Goal: Information Seeking & Learning: Learn about a topic

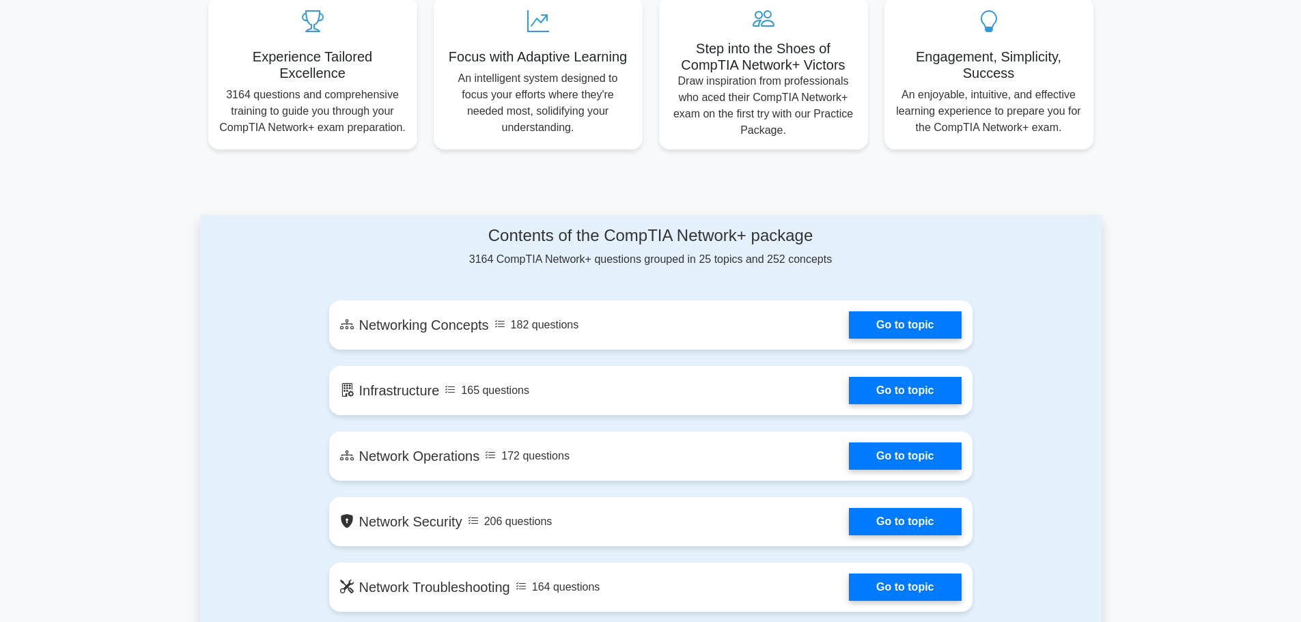
scroll to position [615, 0]
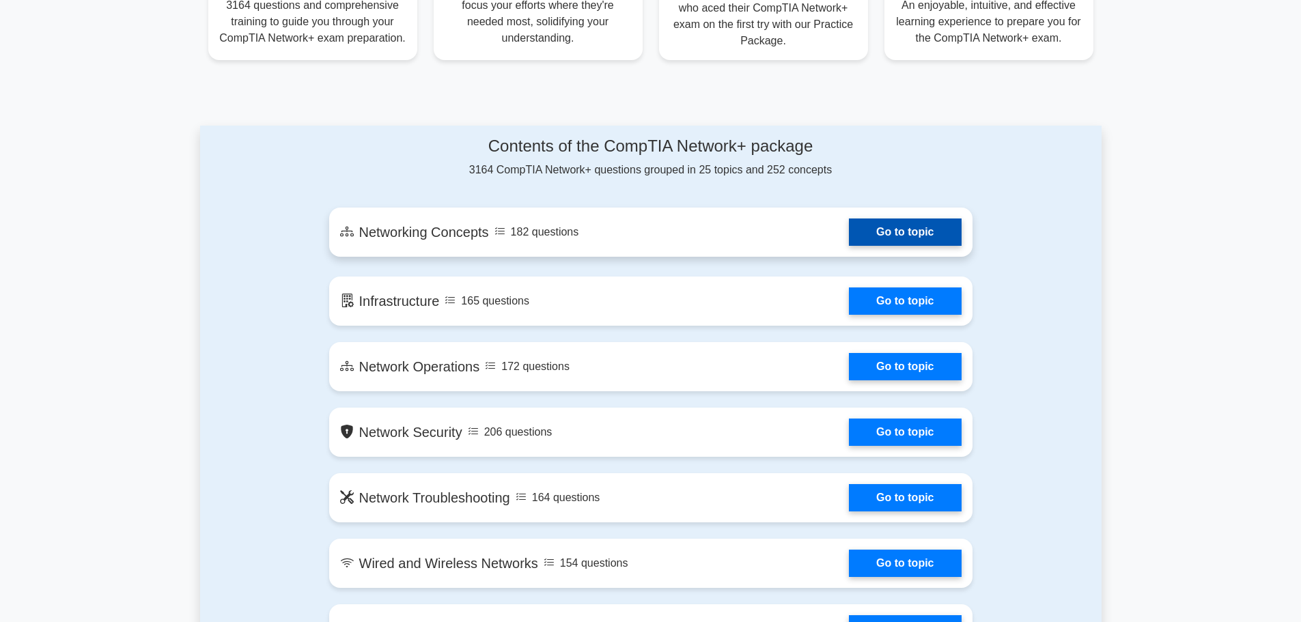
click at [849, 240] on link "Go to topic" at bounding box center [905, 232] width 112 height 27
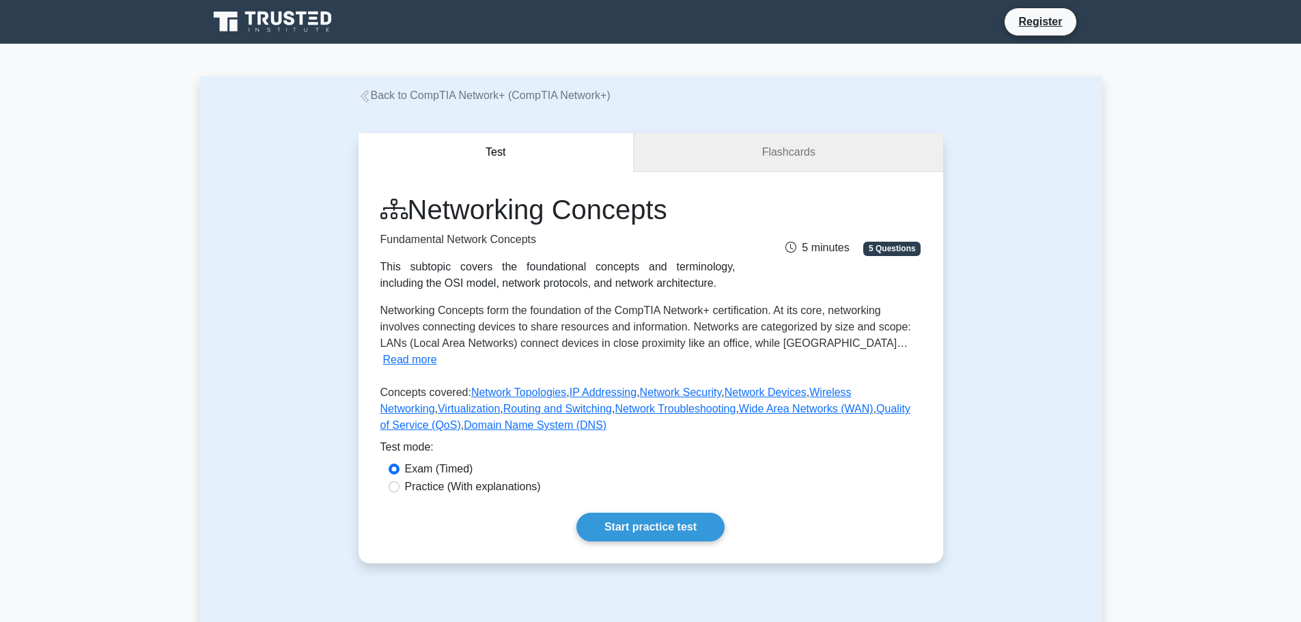
click at [739, 160] on link "Flashcards" at bounding box center [788, 152] width 309 height 39
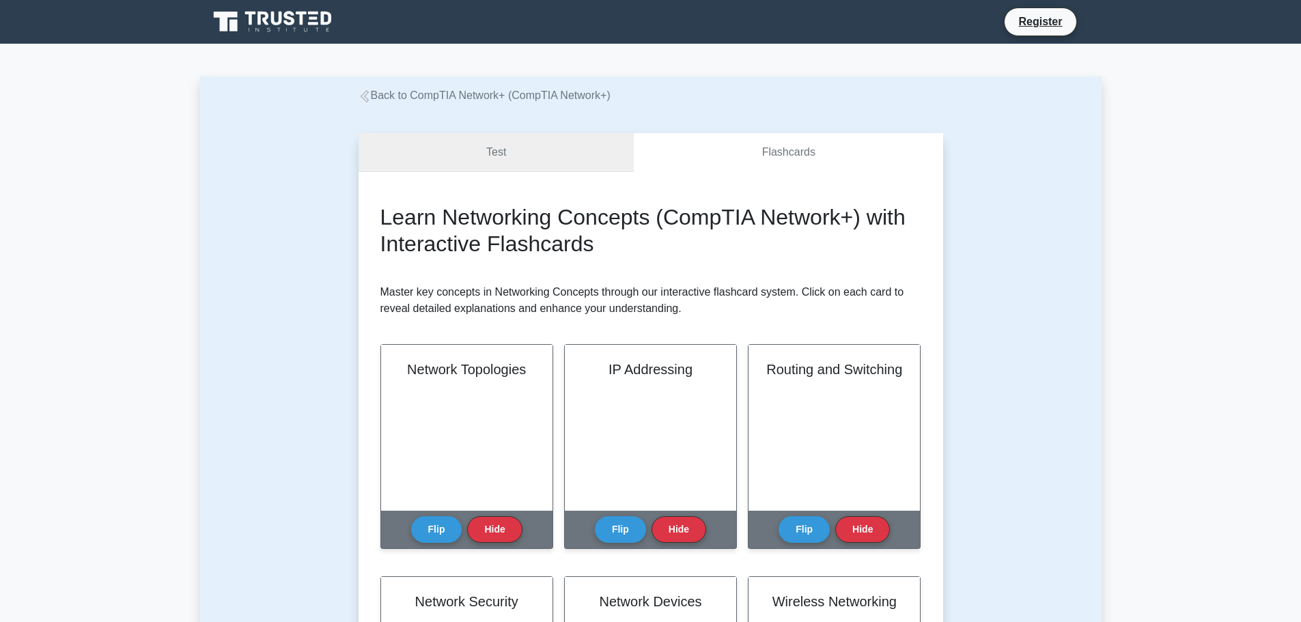
click at [570, 158] on link "Test" at bounding box center [496, 152] width 276 height 39
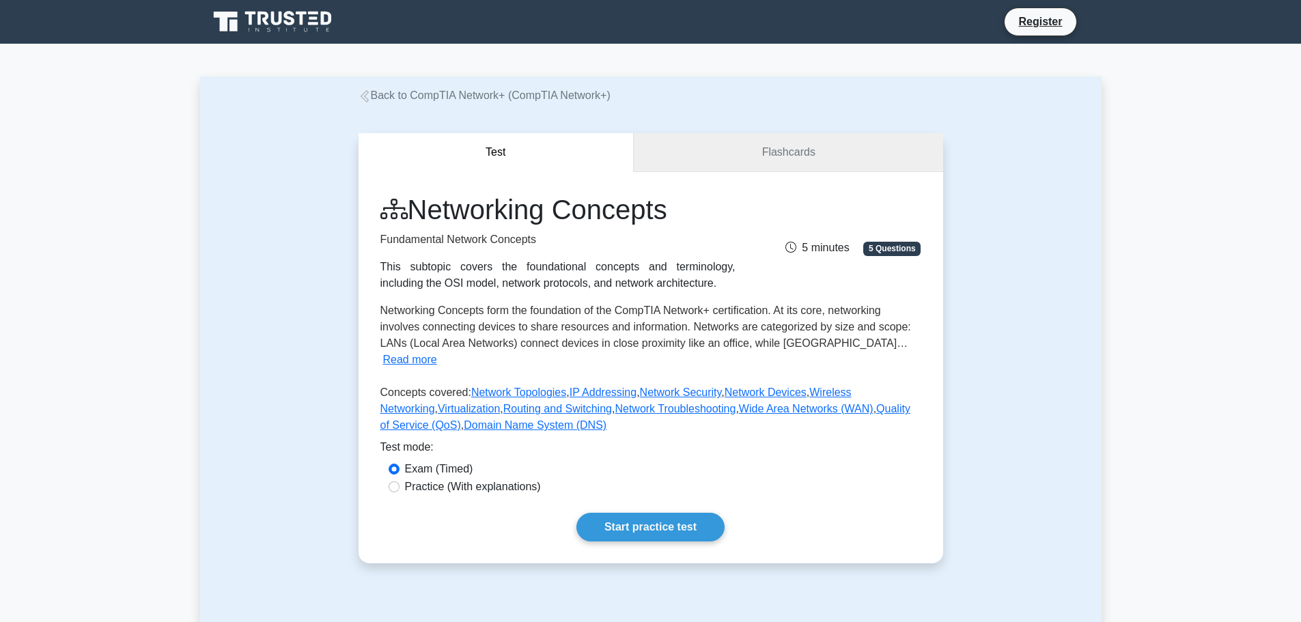
click at [706, 160] on link "Flashcards" at bounding box center [788, 152] width 309 height 39
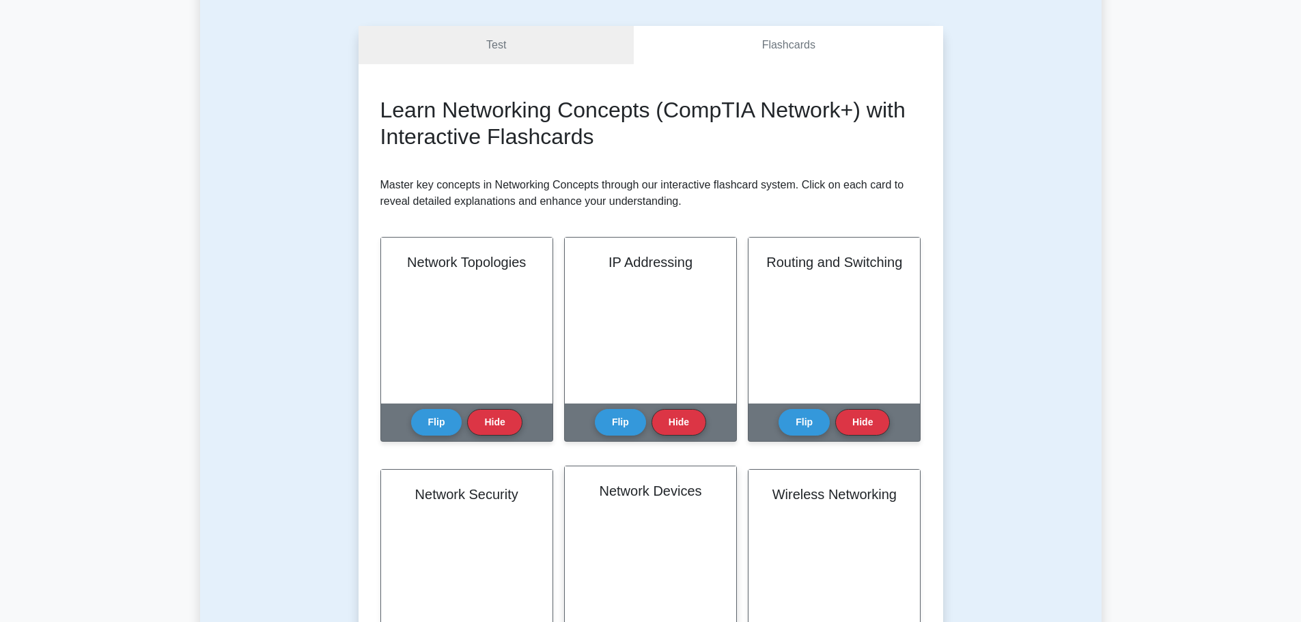
scroll to position [205, 0]
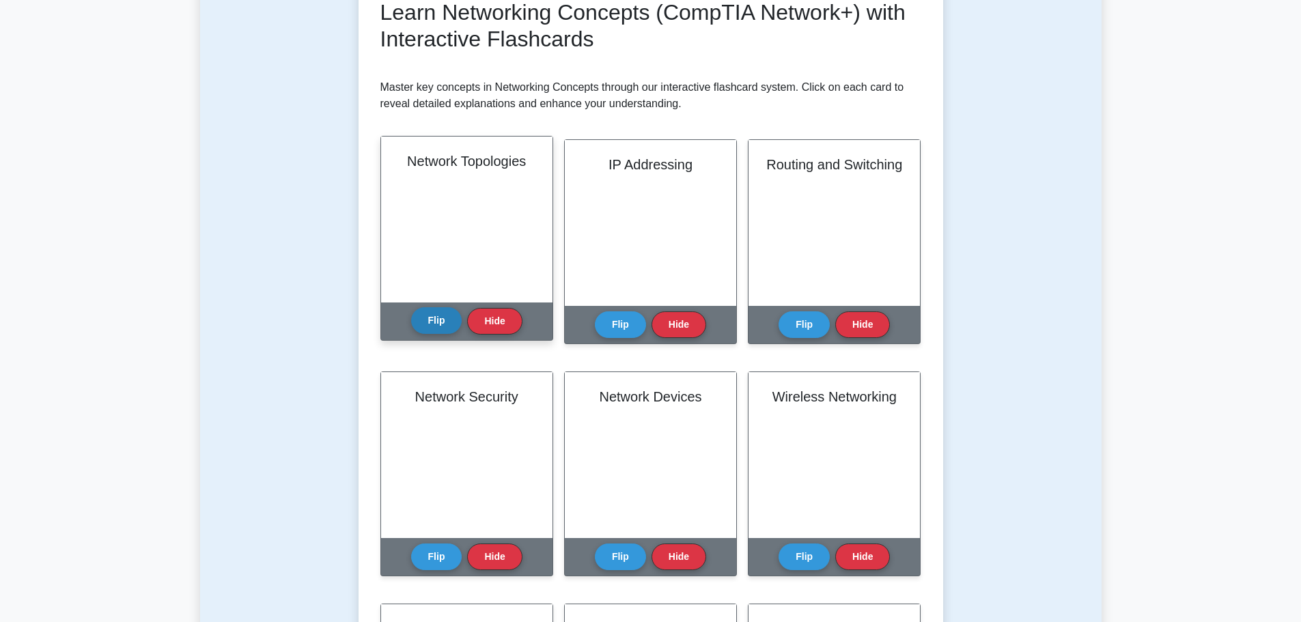
click at [432, 334] on button "Flip" at bounding box center [436, 320] width 51 height 27
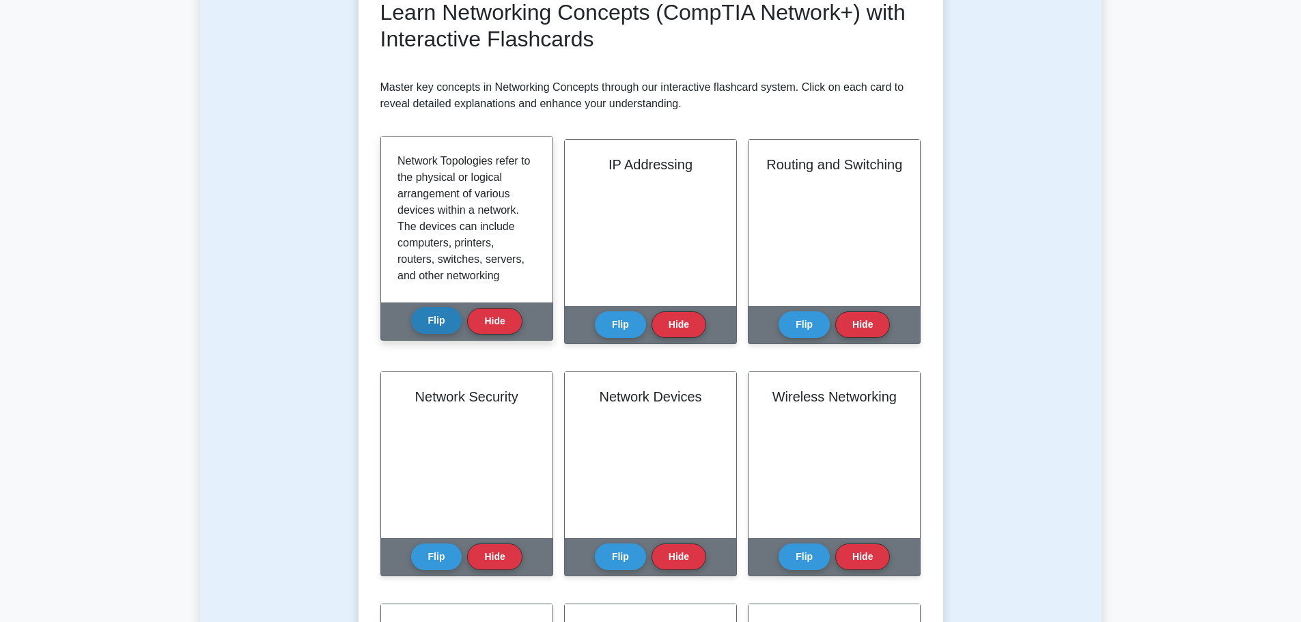
click at [432, 334] on button "Flip" at bounding box center [436, 320] width 51 height 27
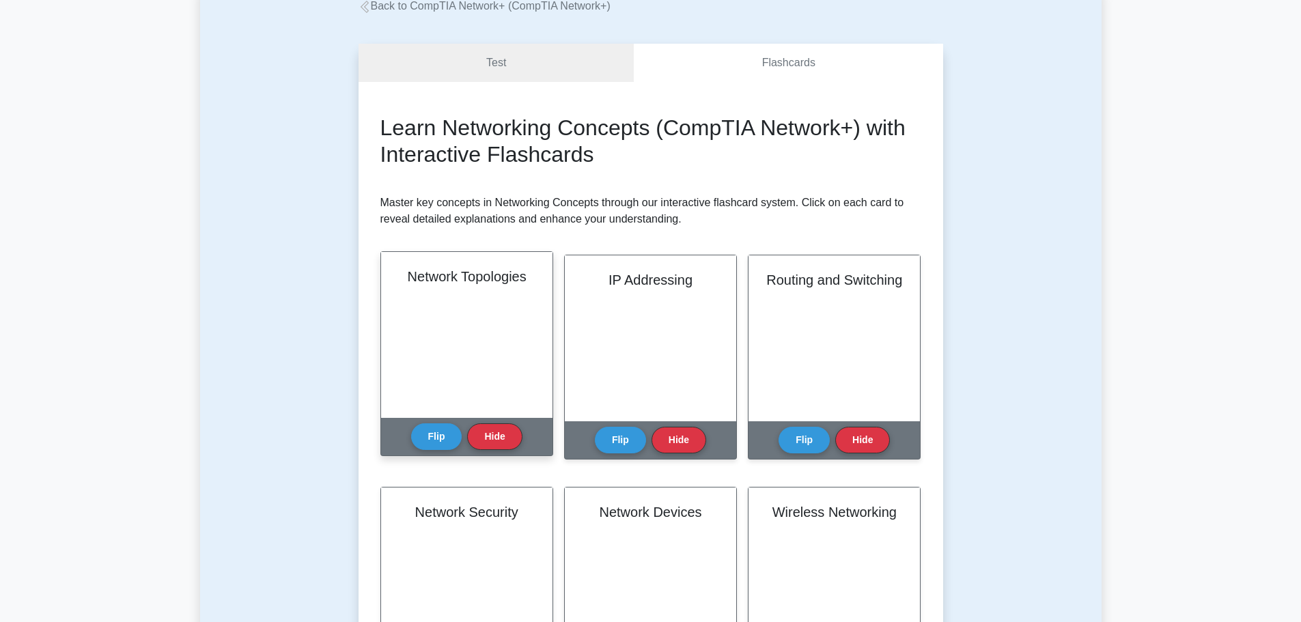
scroll to position [68, 0]
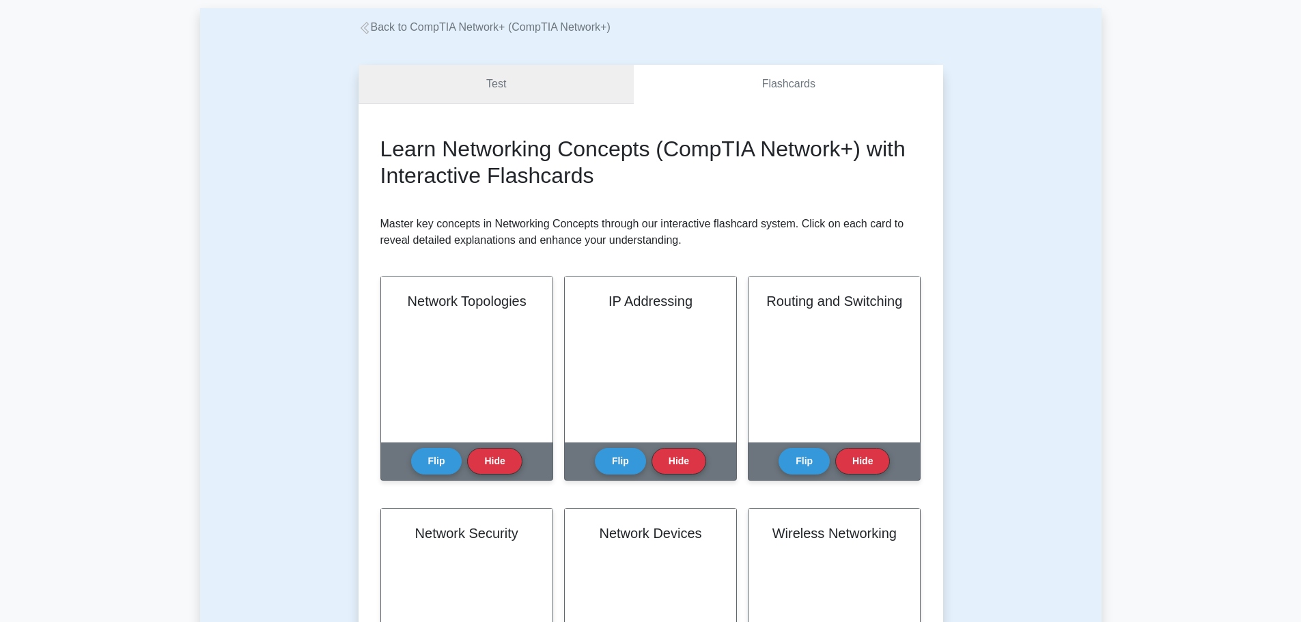
click at [496, 88] on link "Test" at bounding box center [496, 84] width 276 height 39
